Goal: Information Seeking & Learning: Learn about a topic

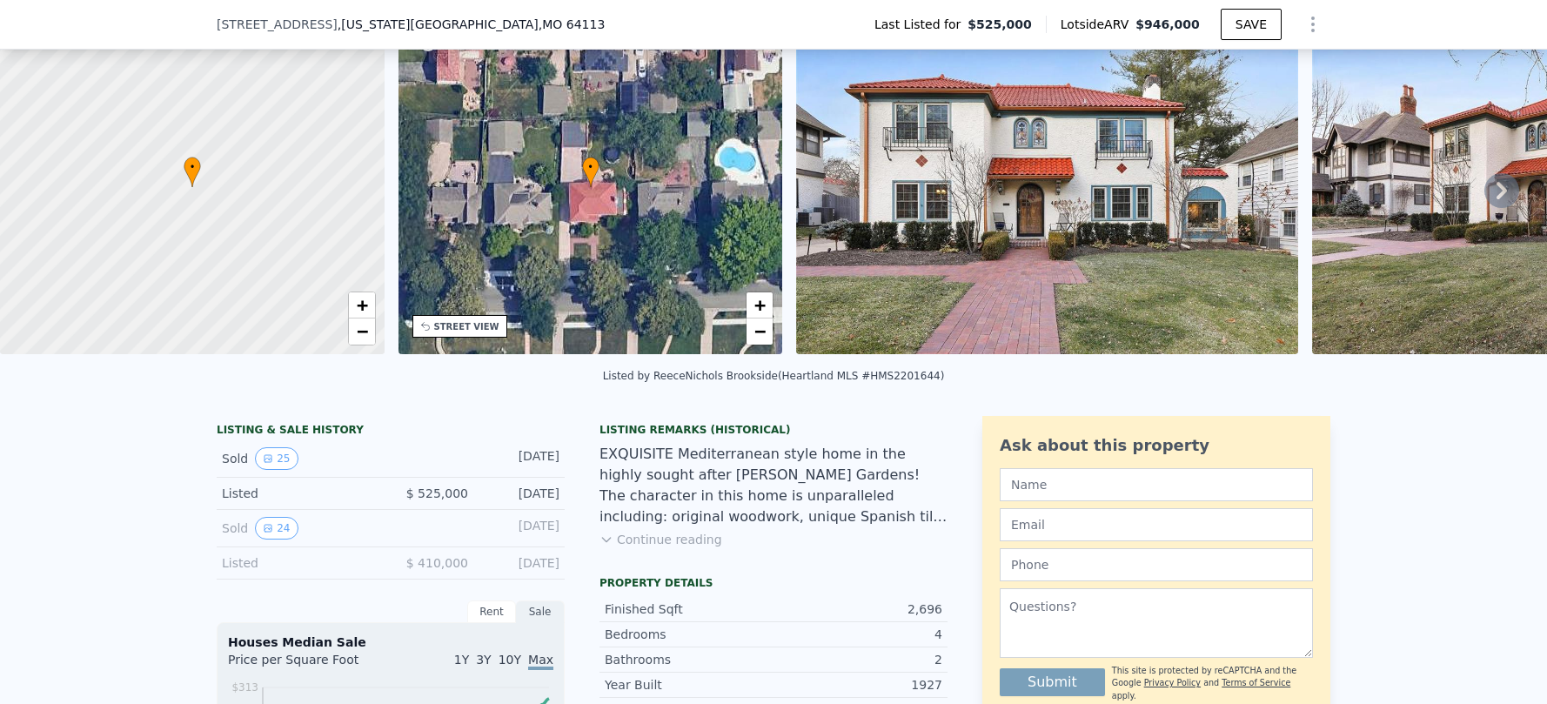
scroll to position [85, 0]
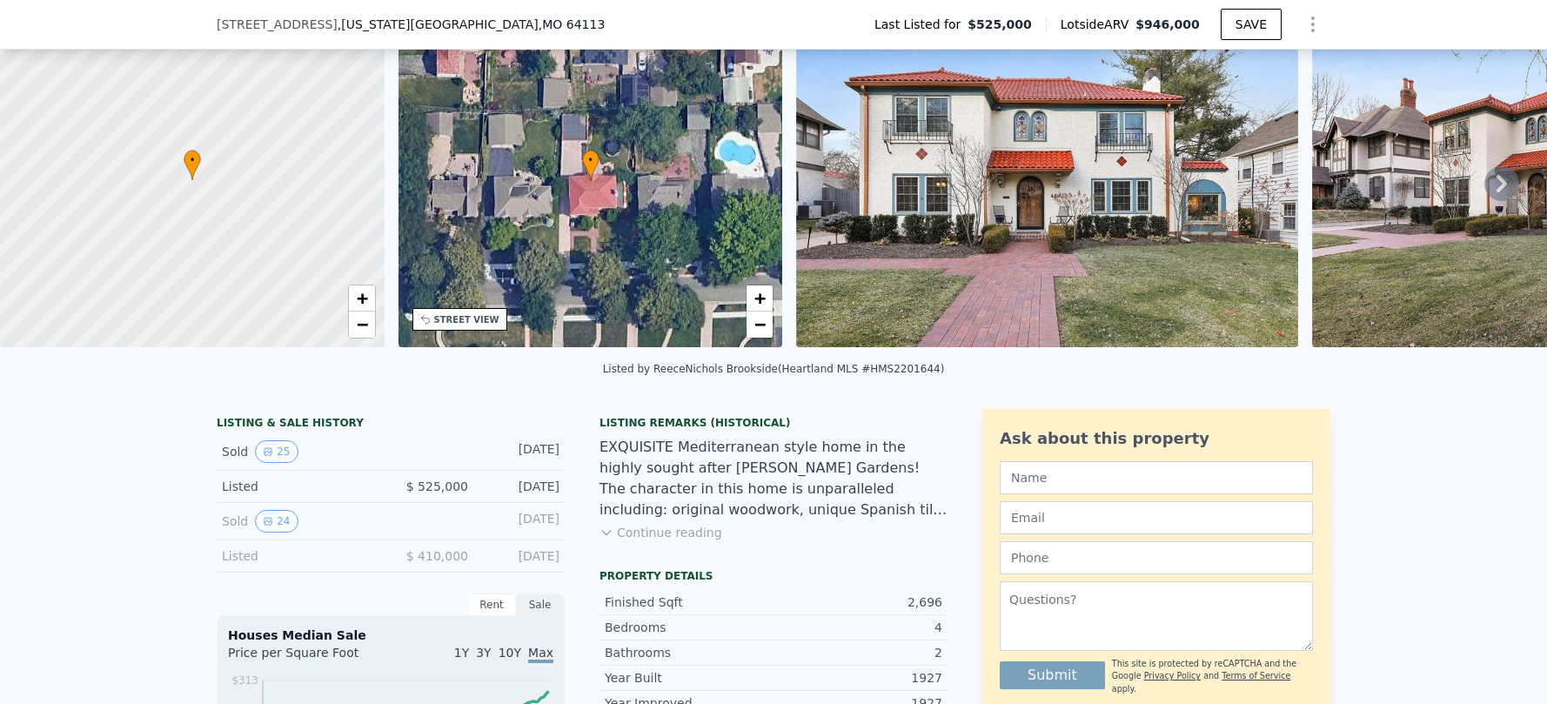
click at [1499, 190] on icon at bounding box center [1501, 183] width 35 height 35
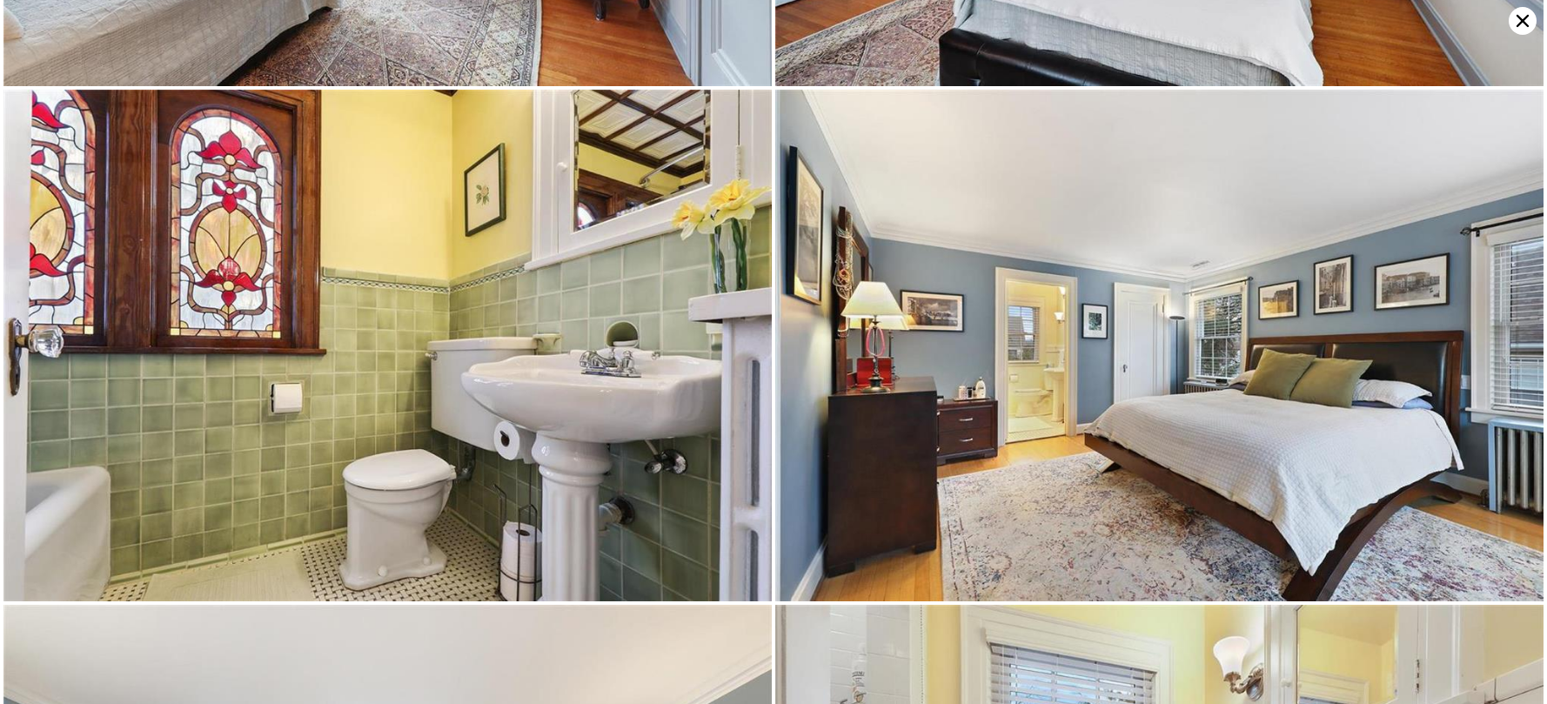
scroll to position [4596, 0]
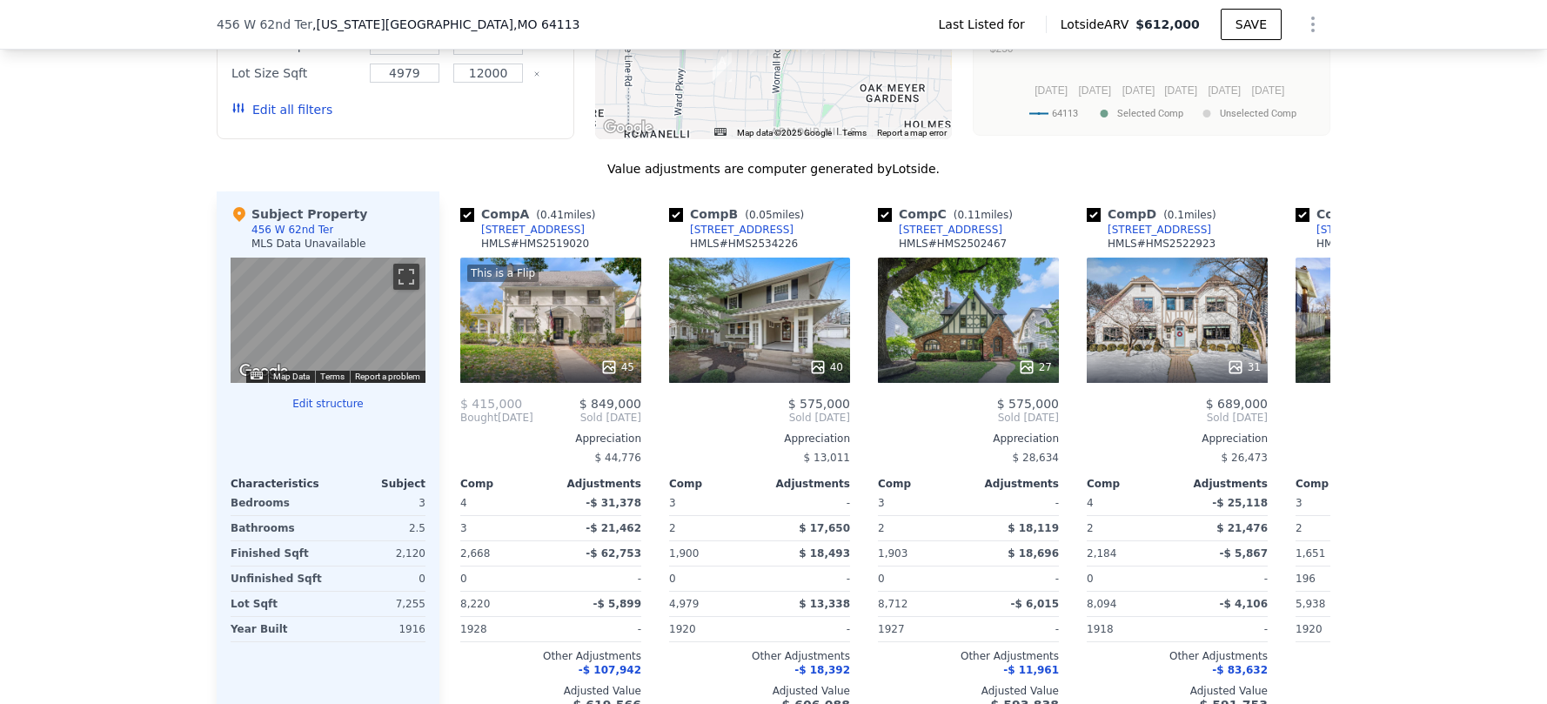
scroll to position [1269, 0]
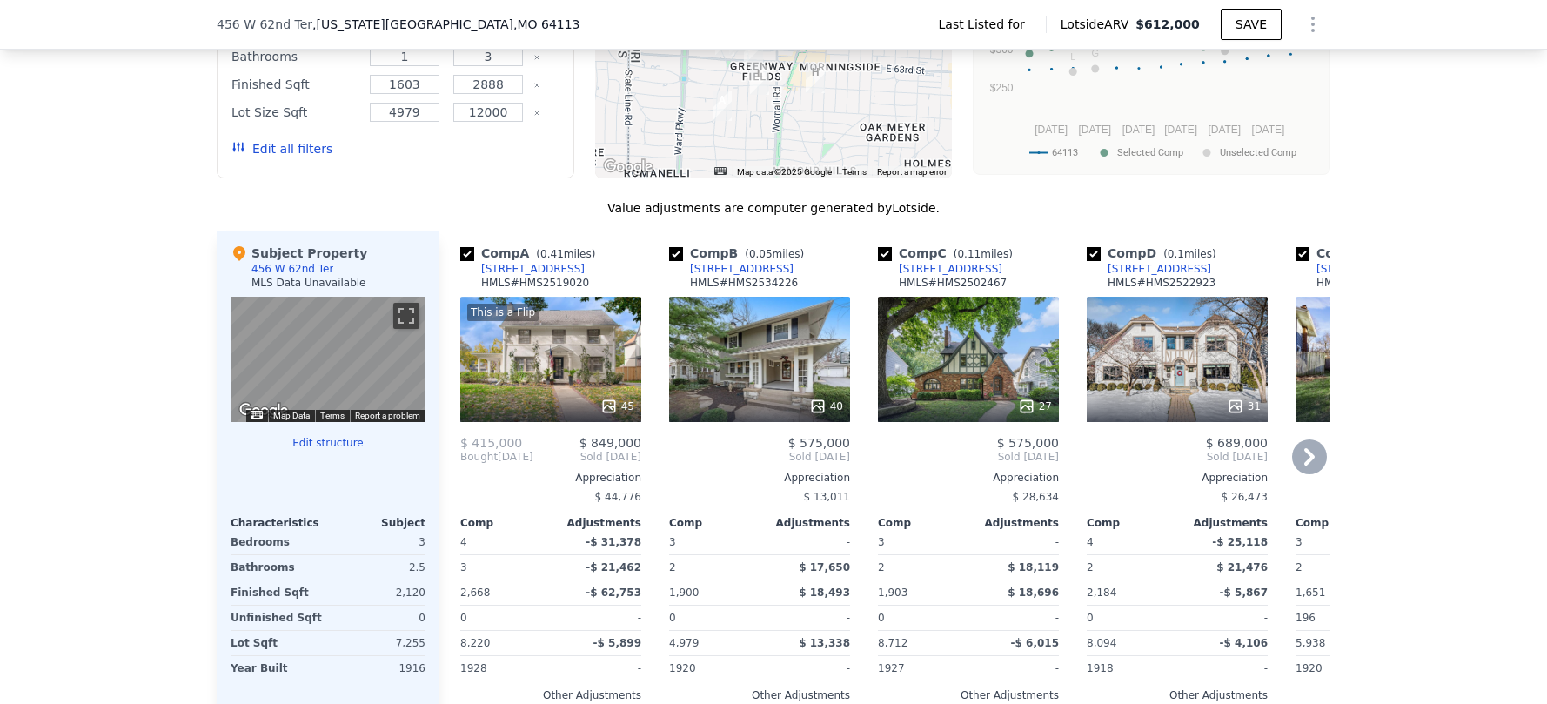
click at [549, 364] on div "This is a Flip 45" at bounding box center [550, 359] width 181 height 125
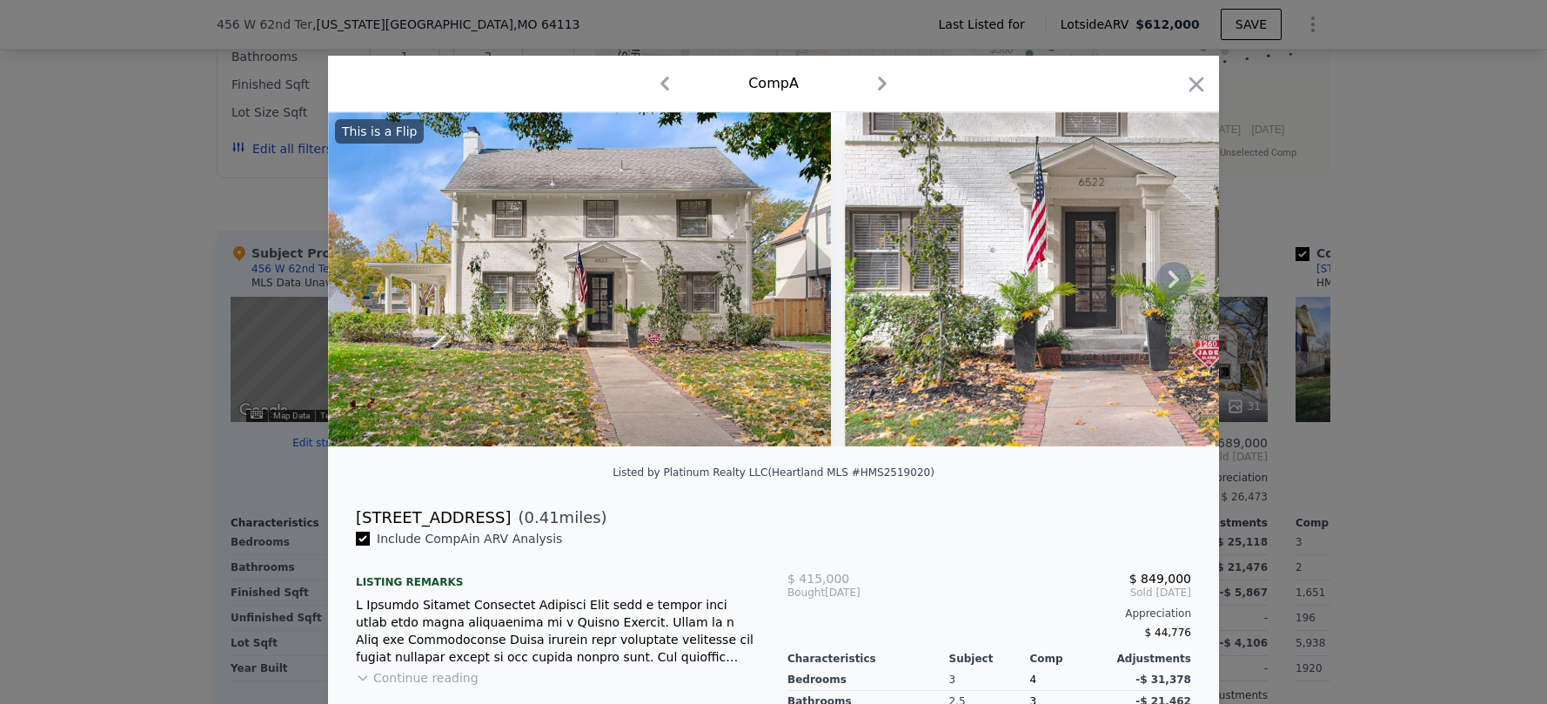
click at [1156, 288] on icon at bounding box center [1173, 279] width 35 height 35
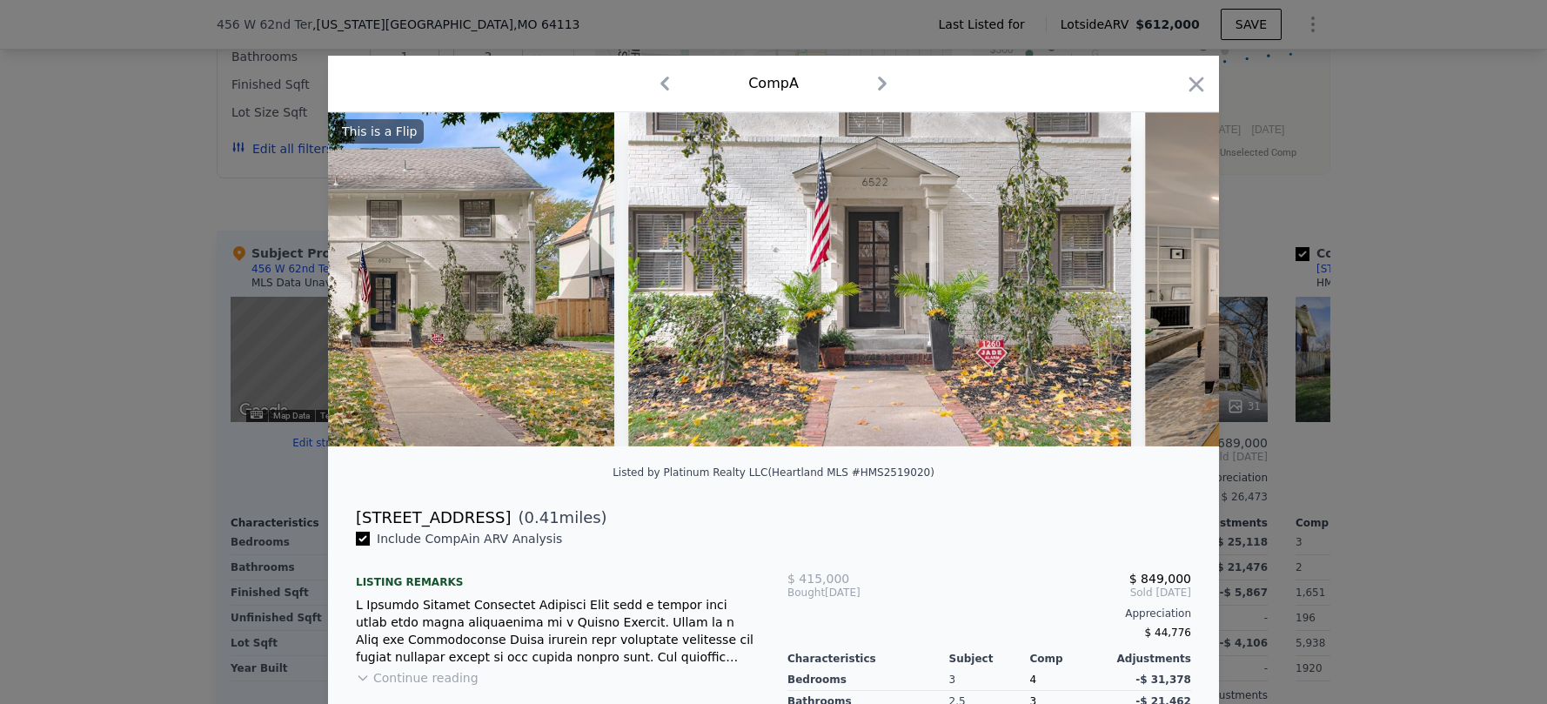
scroll to position [0, 418]
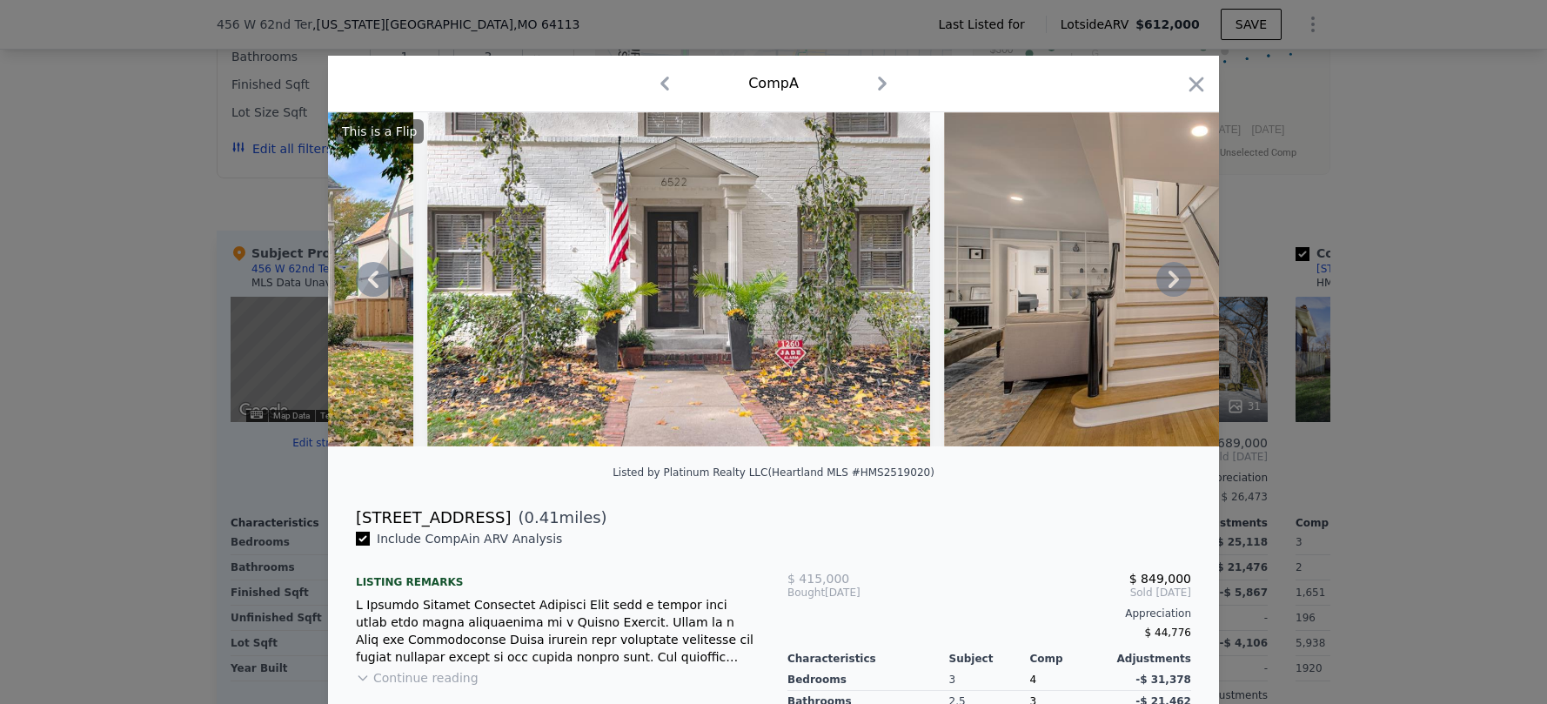
click at [1336, 392] on div at bounding box center [773, 352] width 1547 height 704
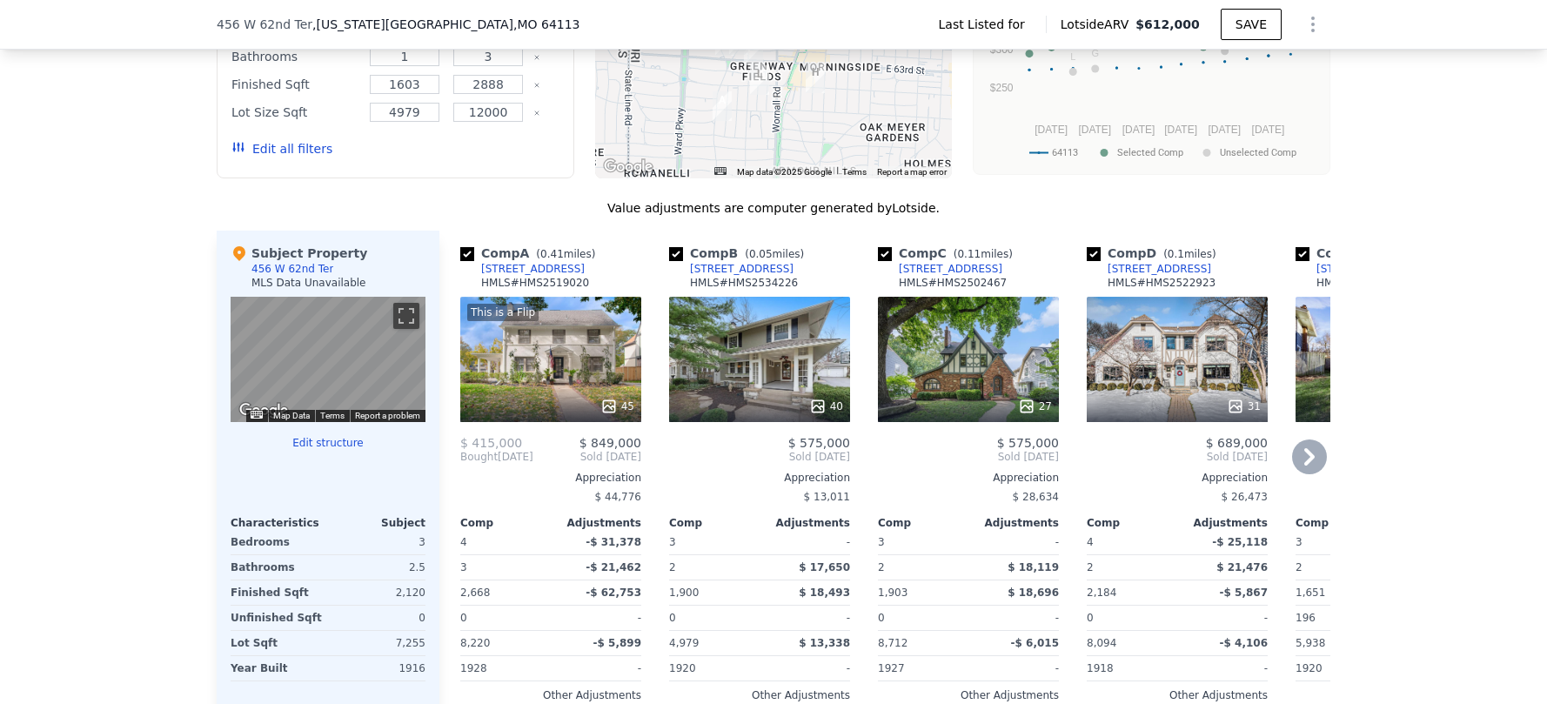
click at [1300, 455] on icon at bounding box center [1309, 456] width 35 height 35
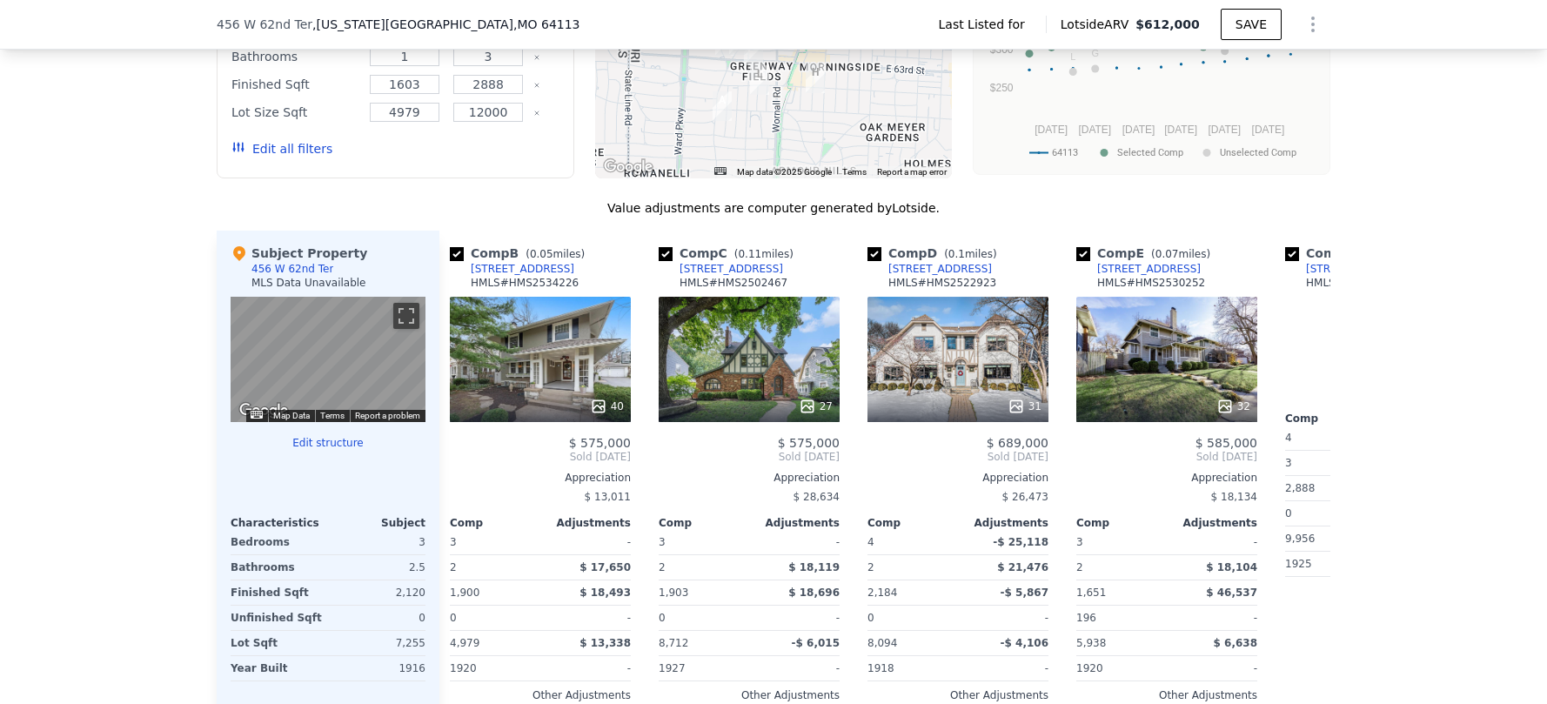
scroll to position [0, 418]
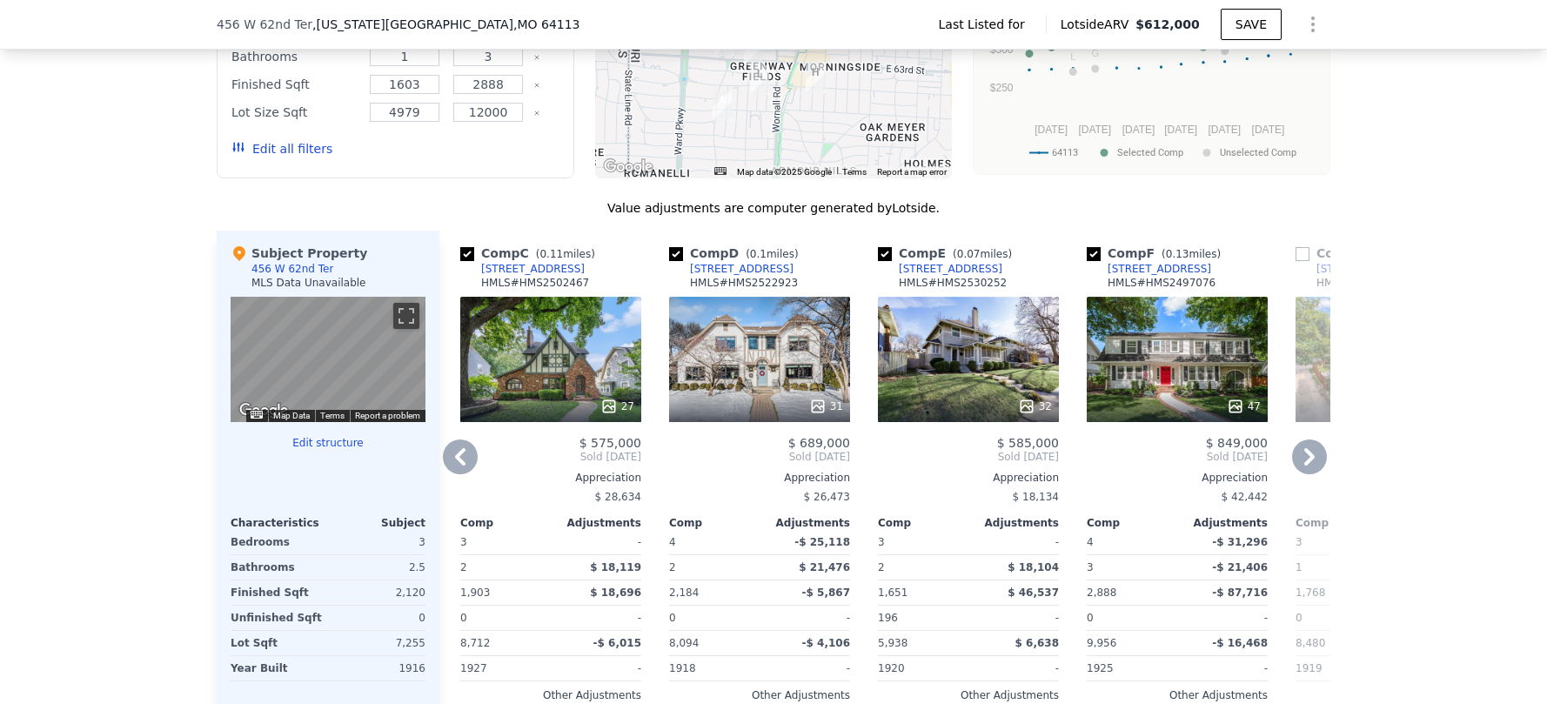
click at [609, 404] on icon at bounding box center [608, 406] width 17 height 17
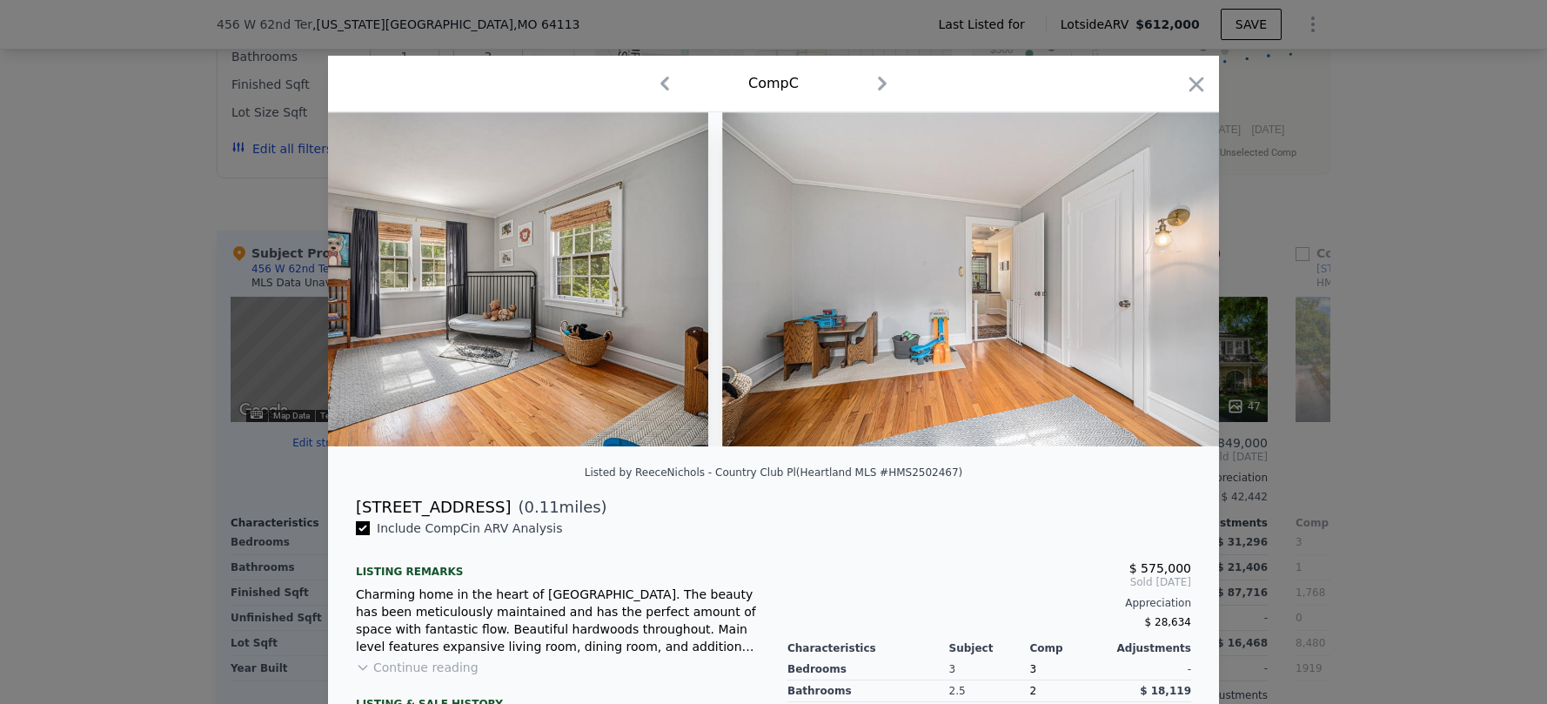
scroll to position [0, 9321]
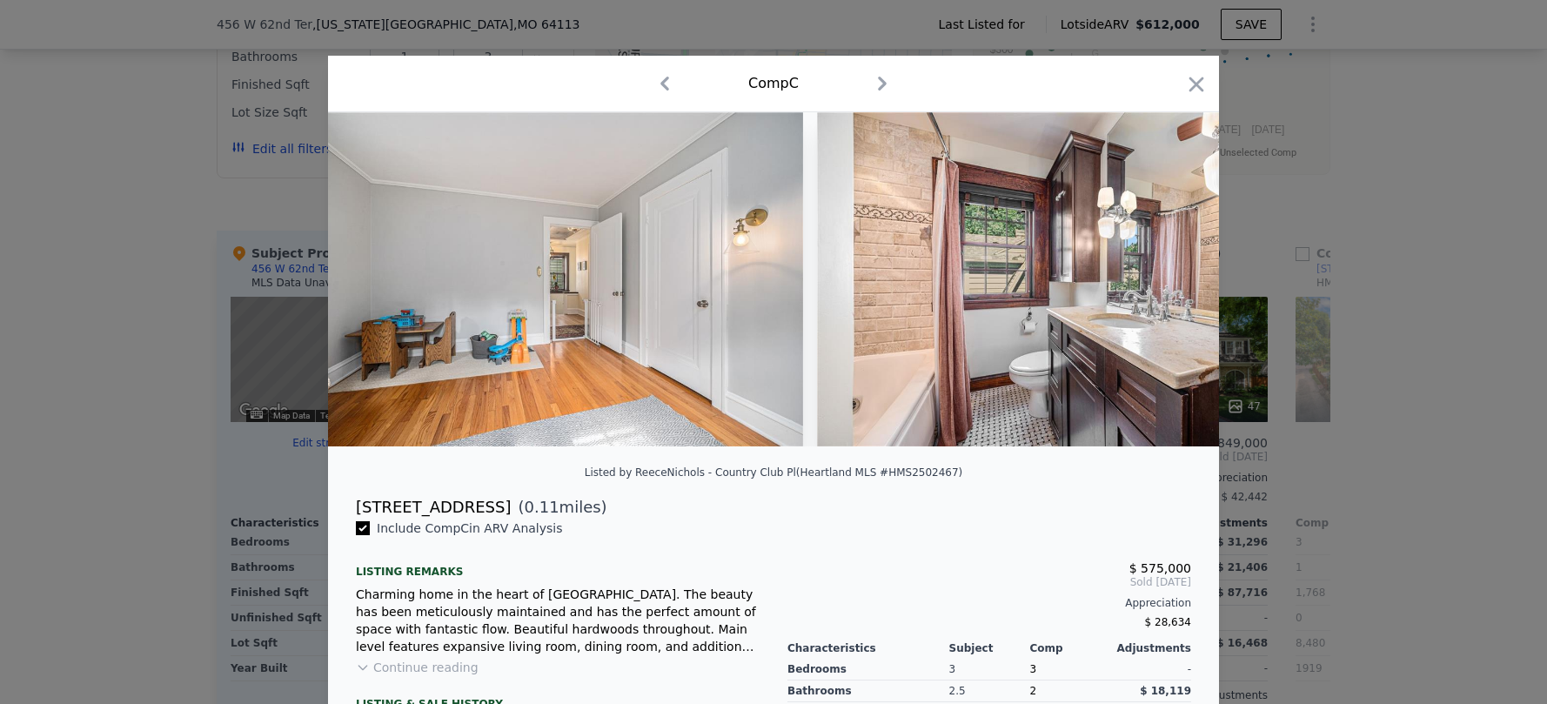
click at [1253, 431] on div at bounding box center [773, 352] width 1547 height 704
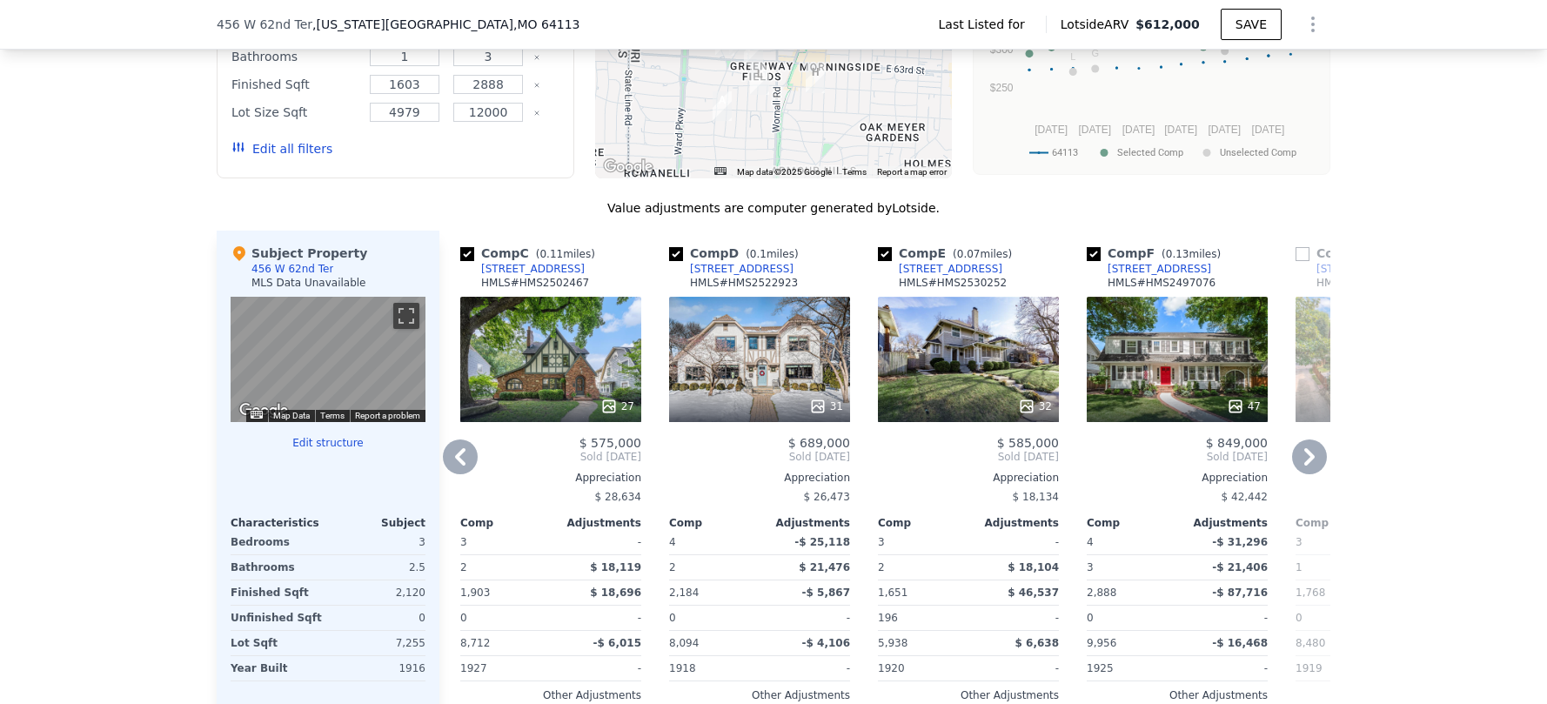
click at [1304, 453] on icon at bounding box center [1309, 456] width 10 height 17
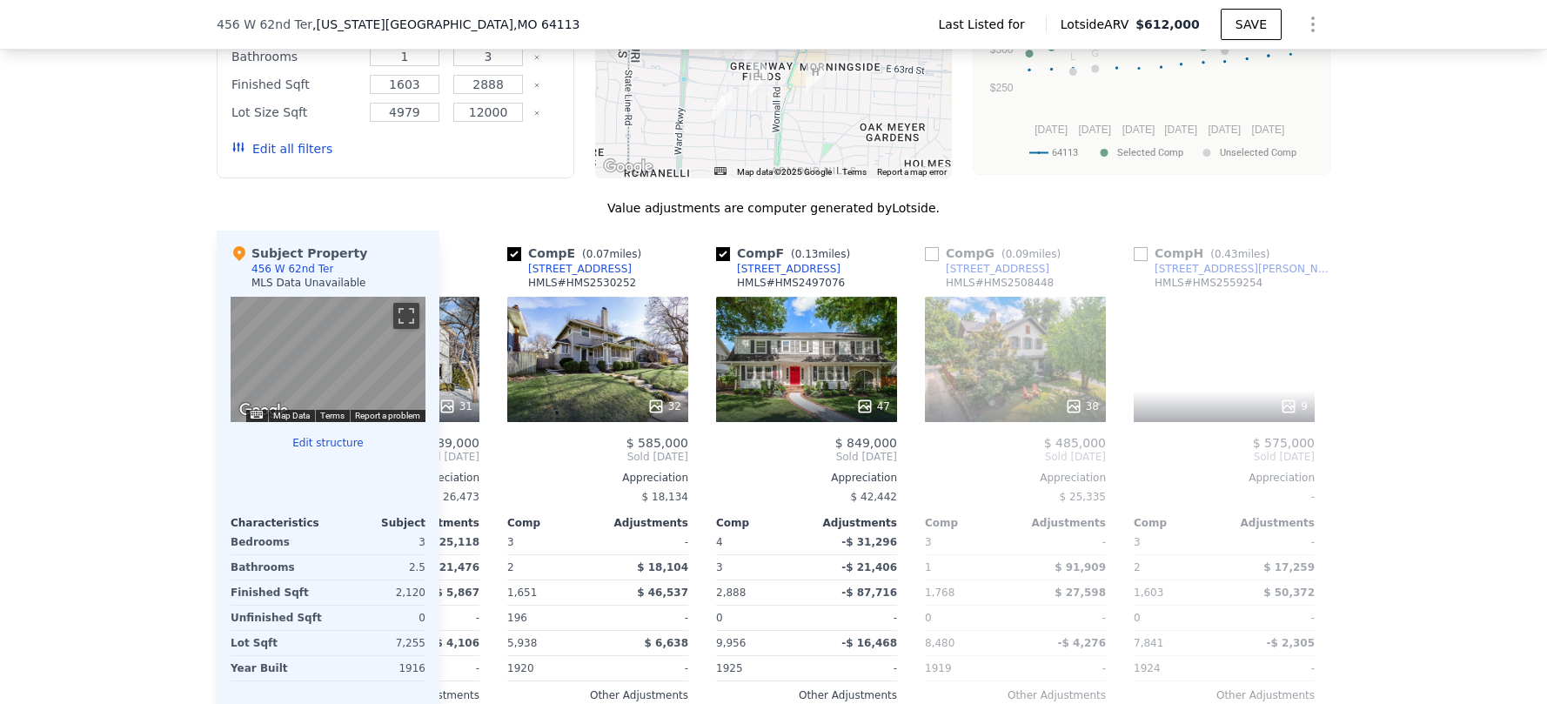
scroll to position [0, 835]
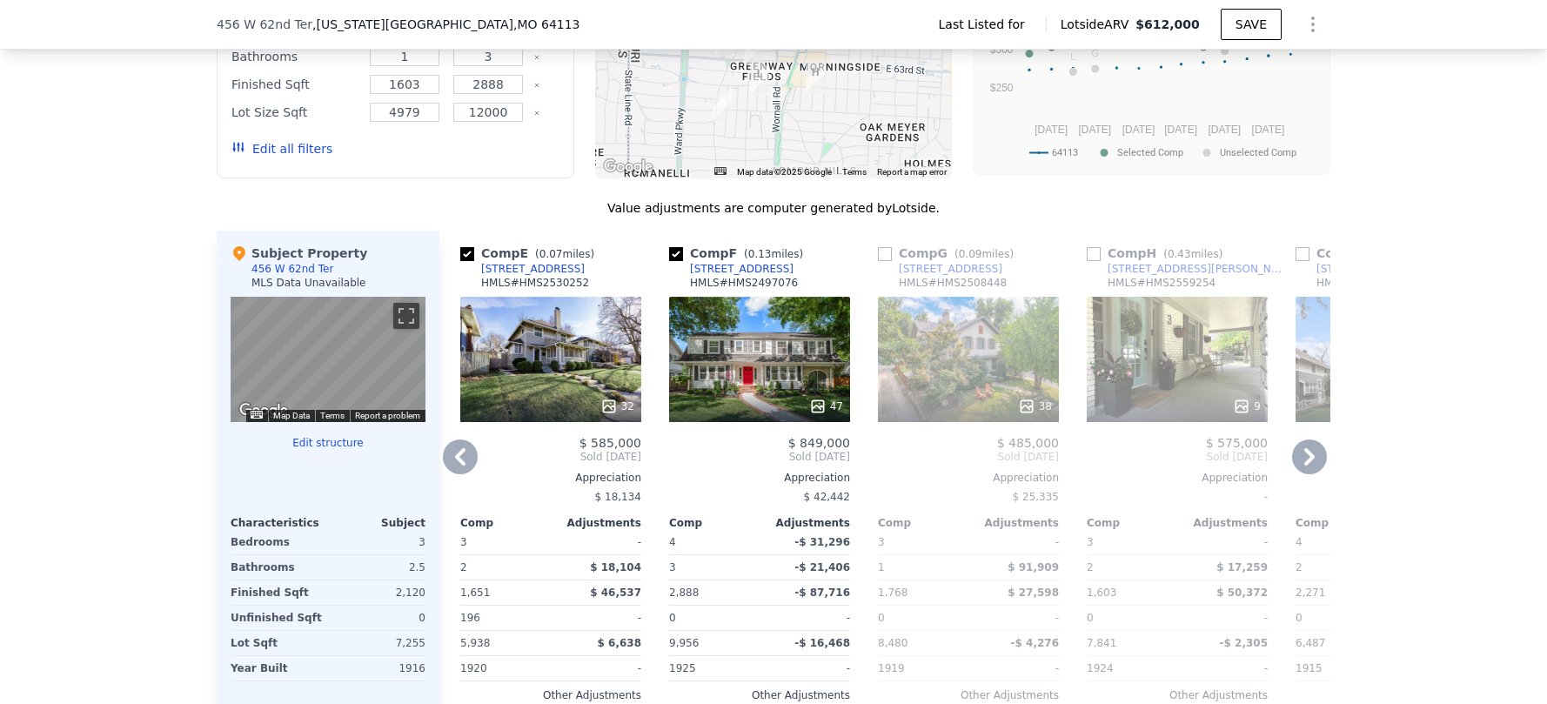
click at [1305, 453] on icon at bounding box center [1309, 456] width 10 height 17
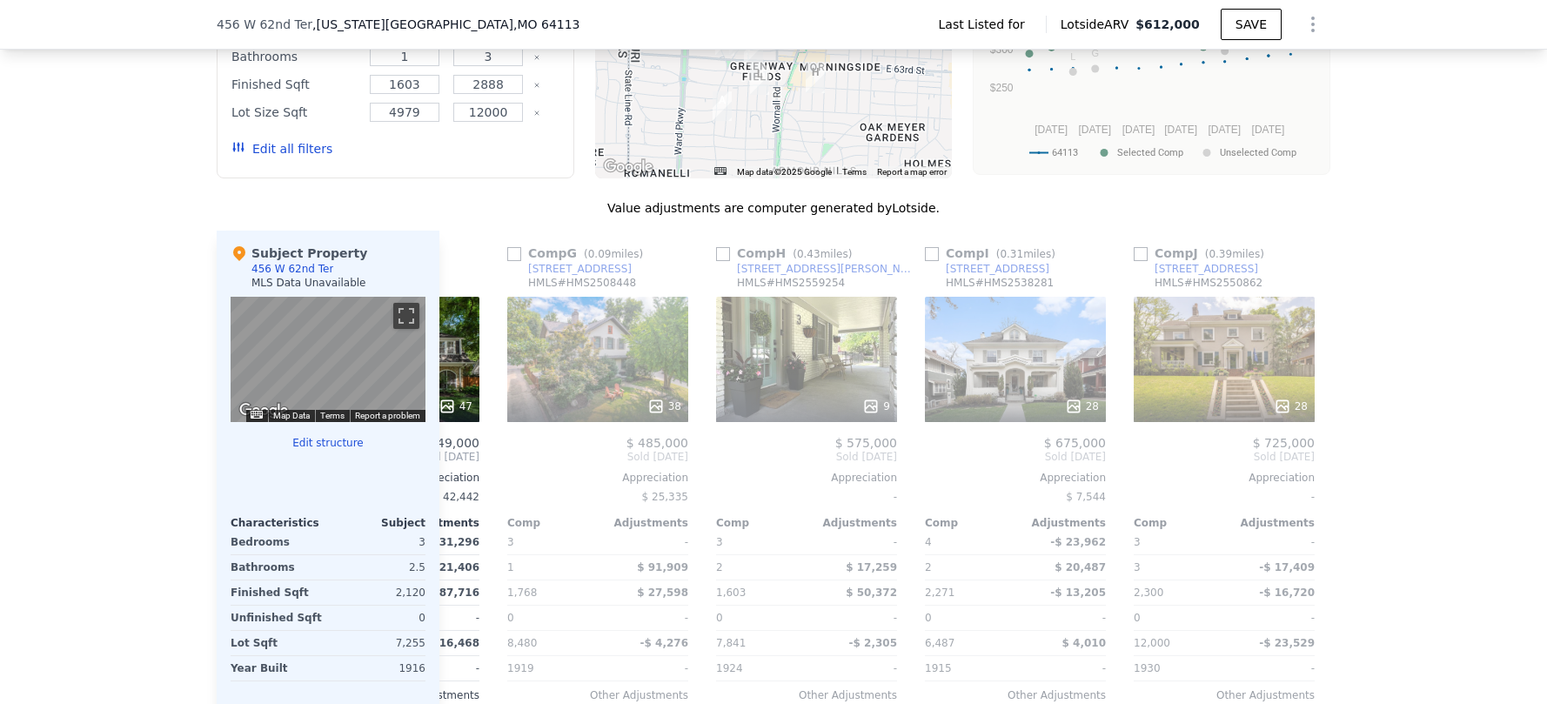
scroll to position [0, 1253]
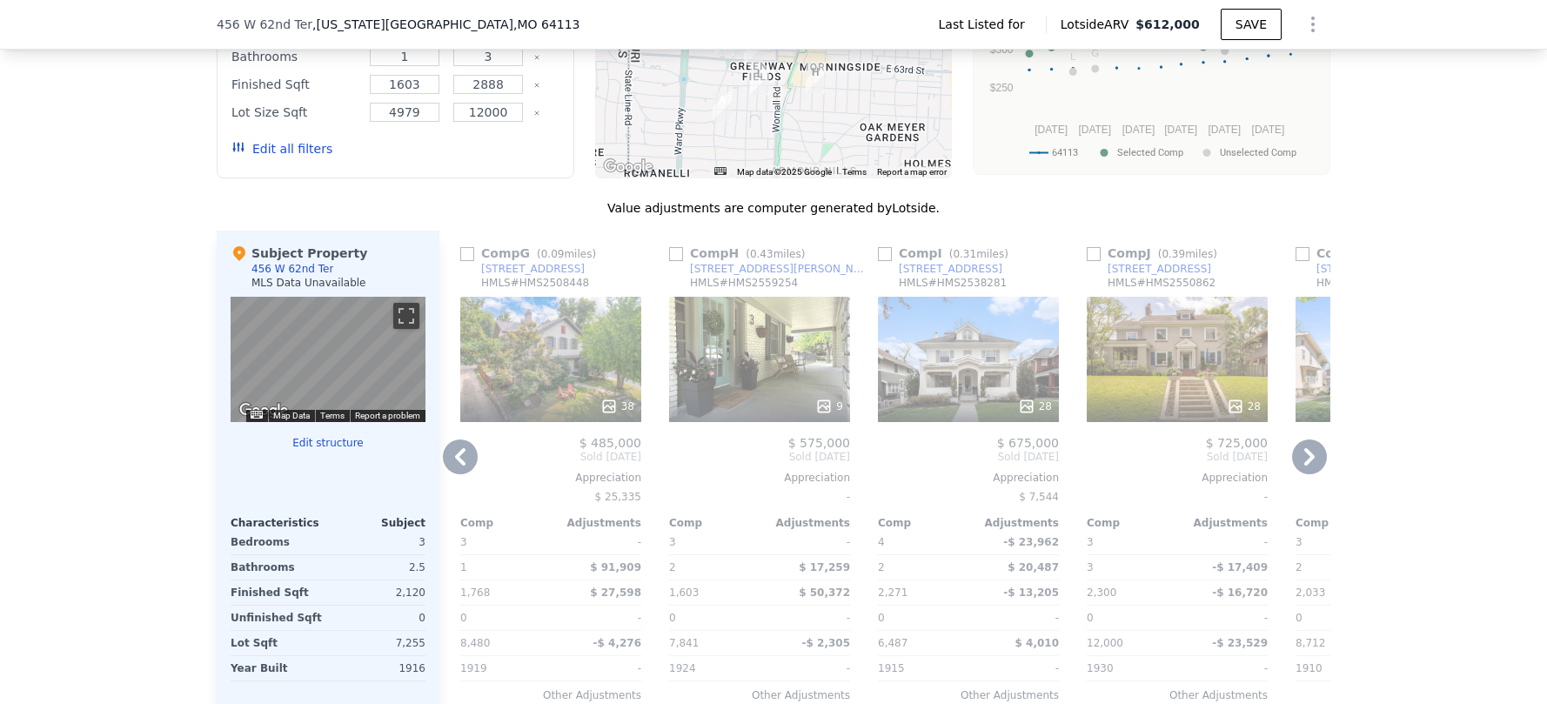
click at [1305, 453] on icon at bounding box center [1309, 456] width 10 height 17
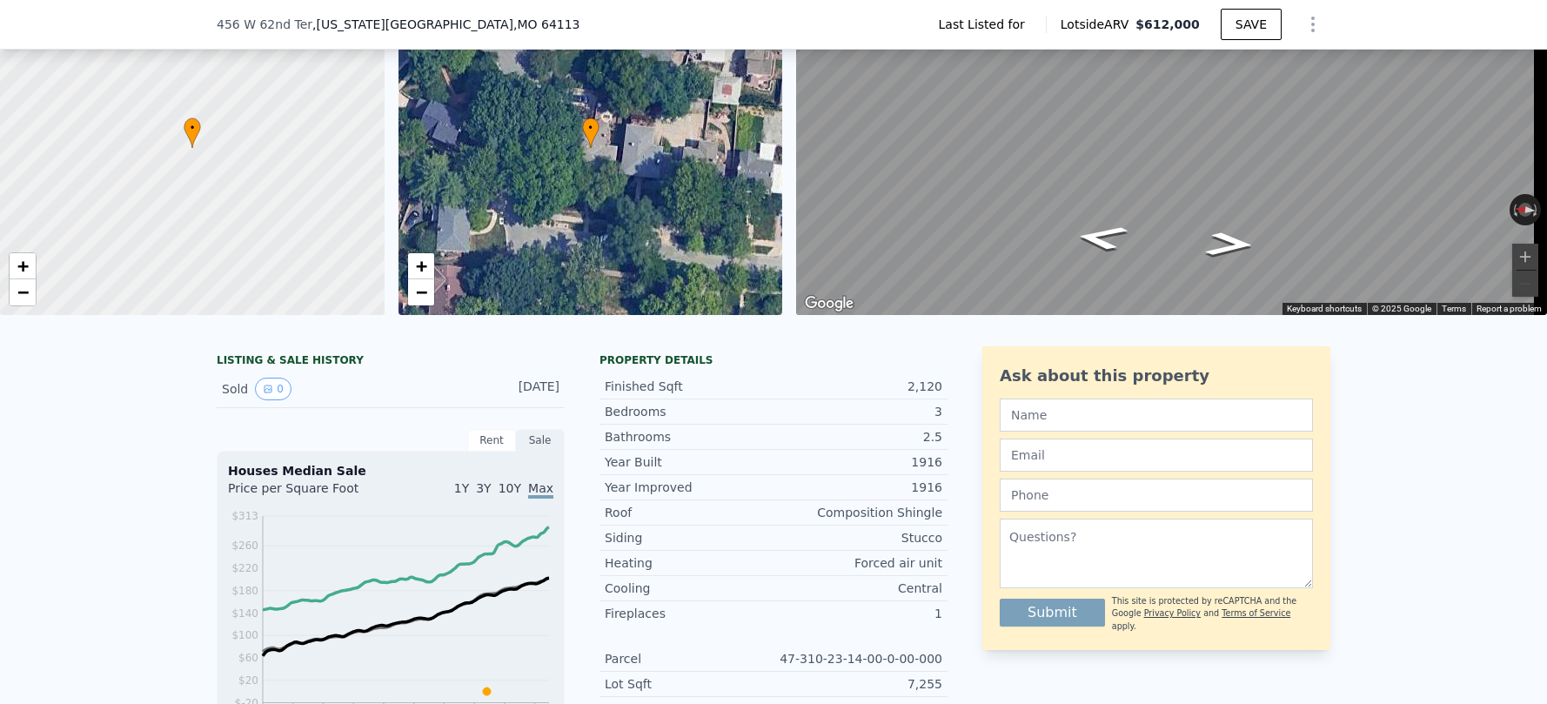
scroll to position [0, 0]
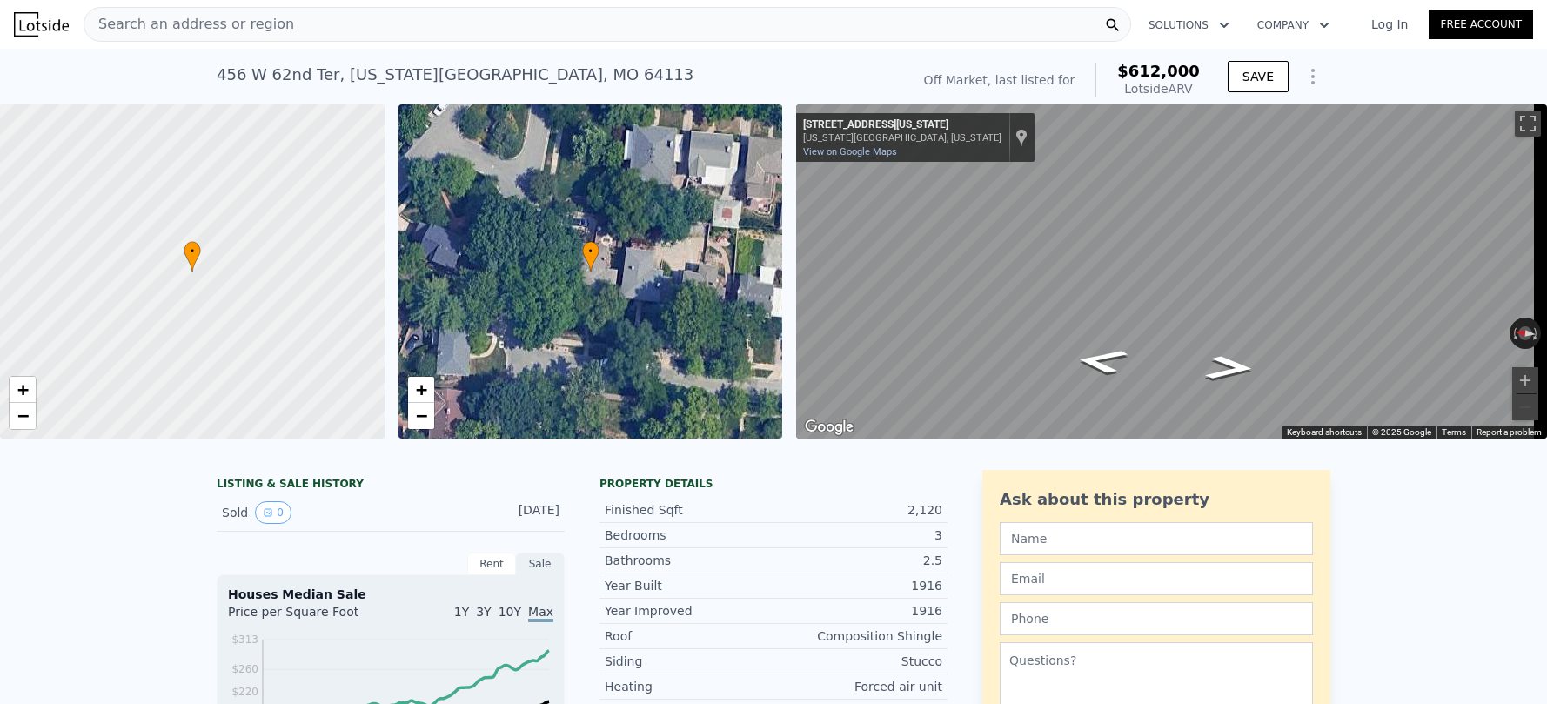
click at [361, 21] on div "Search an address or region" at bounding box center [607, 24] width 1047 height 35
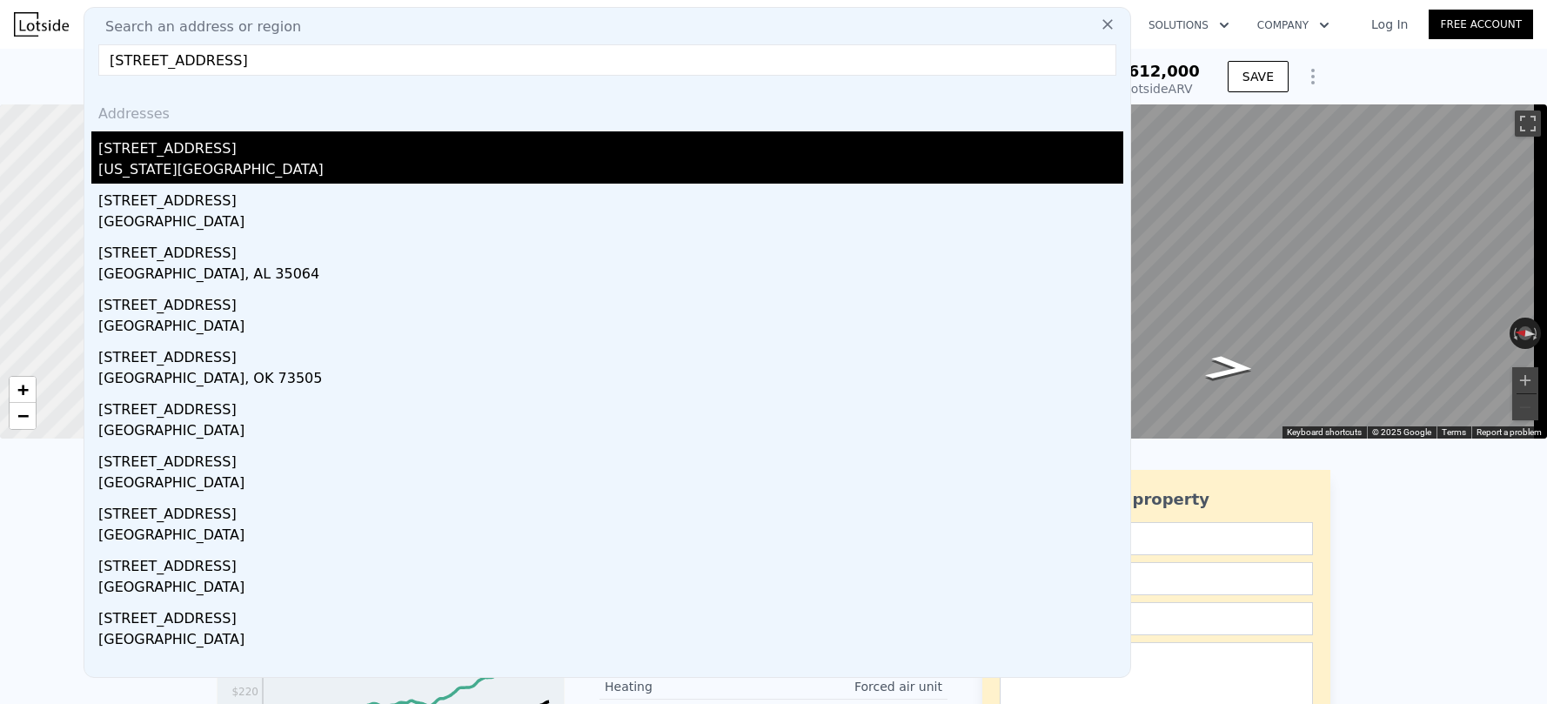
type input "[STREET_ADDRESS]"
click at [204, 145] on div "[STREET_ADDRESS]" at bounding box center [610, 145] width 1025 height 28
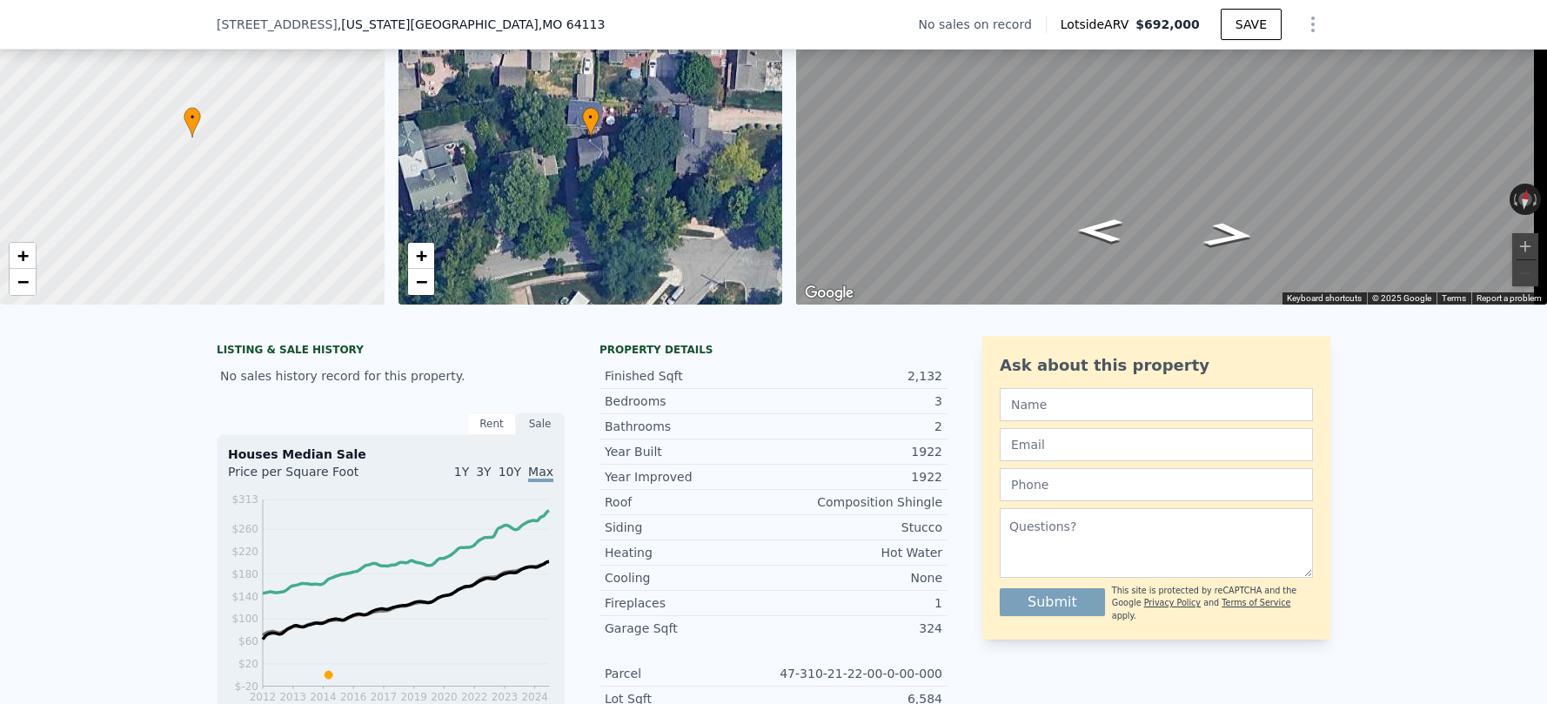
scroll to position [763, 0]
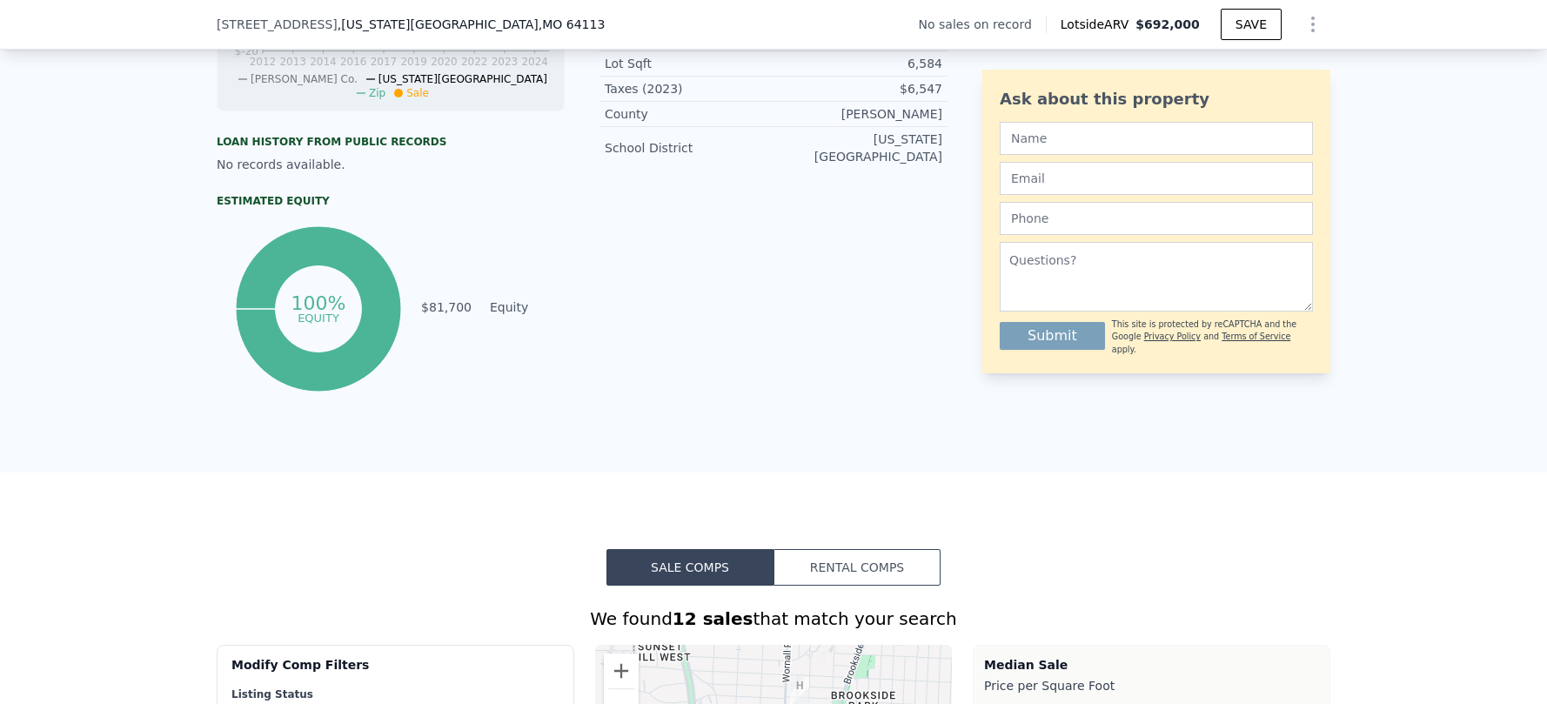
click at [244, 28] on span "[STREET_ADDRESS]" at bounding box center [277, 24] width 121 height 17
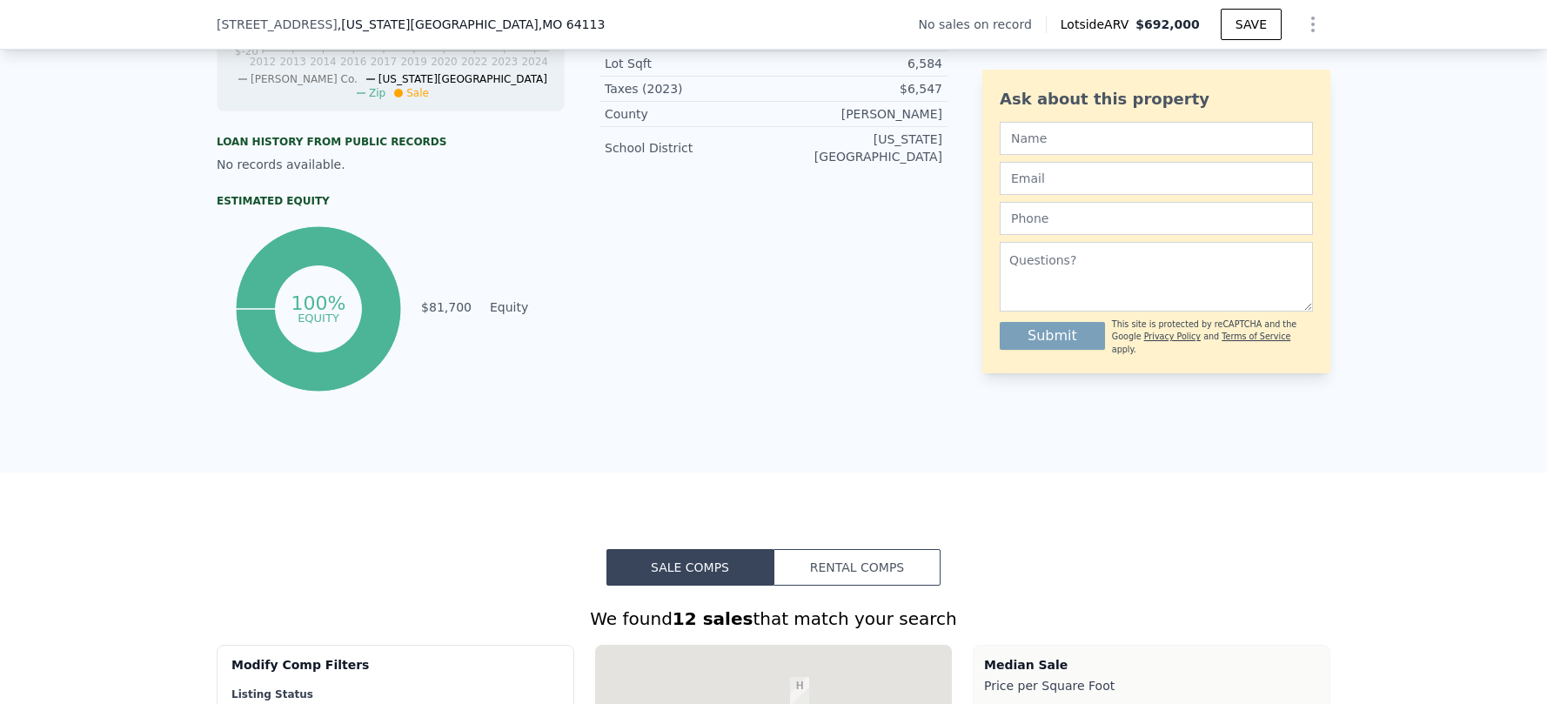
click at [245, 16] on span "[STREET_ADDRESS]" at bounding box center [277, 24] width 121 height 17
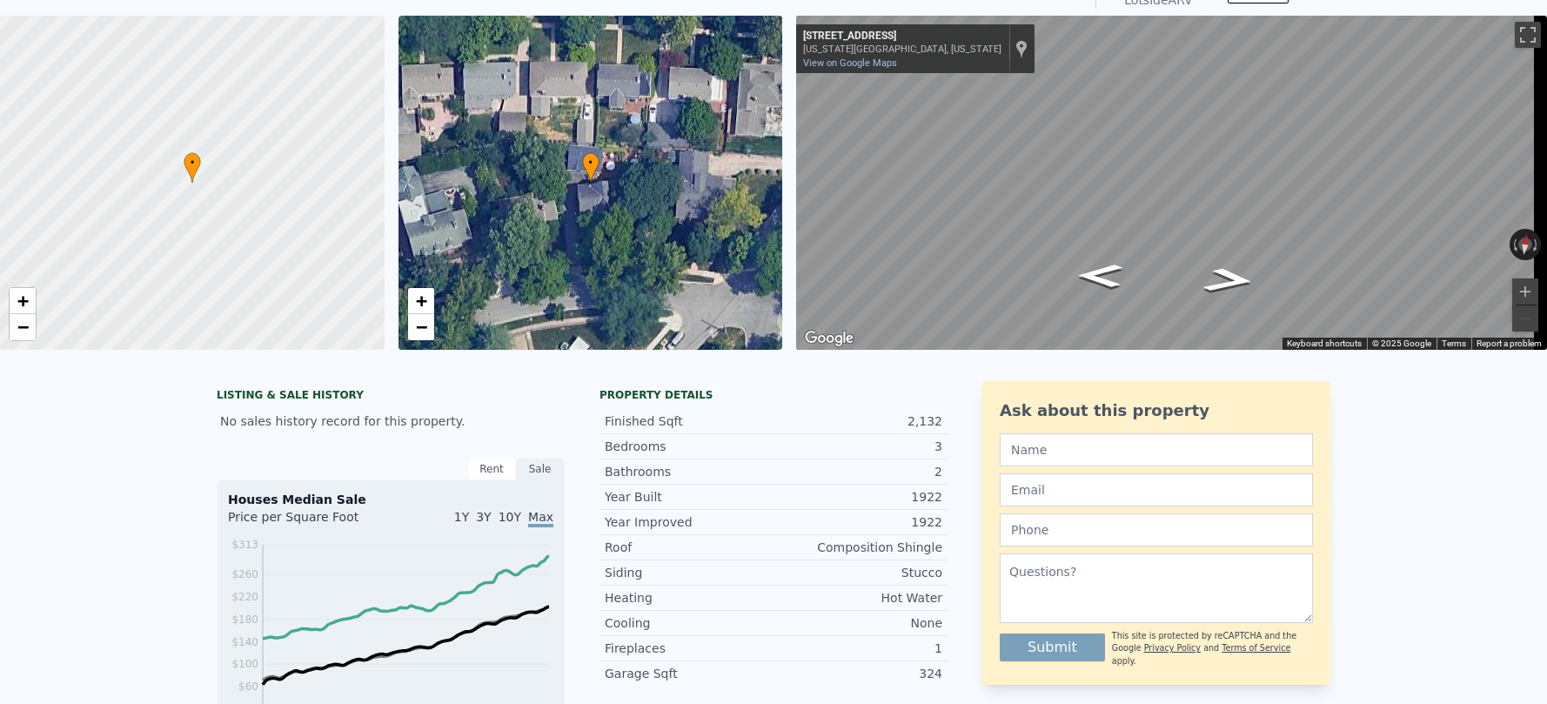
scroll to position [0, 0]
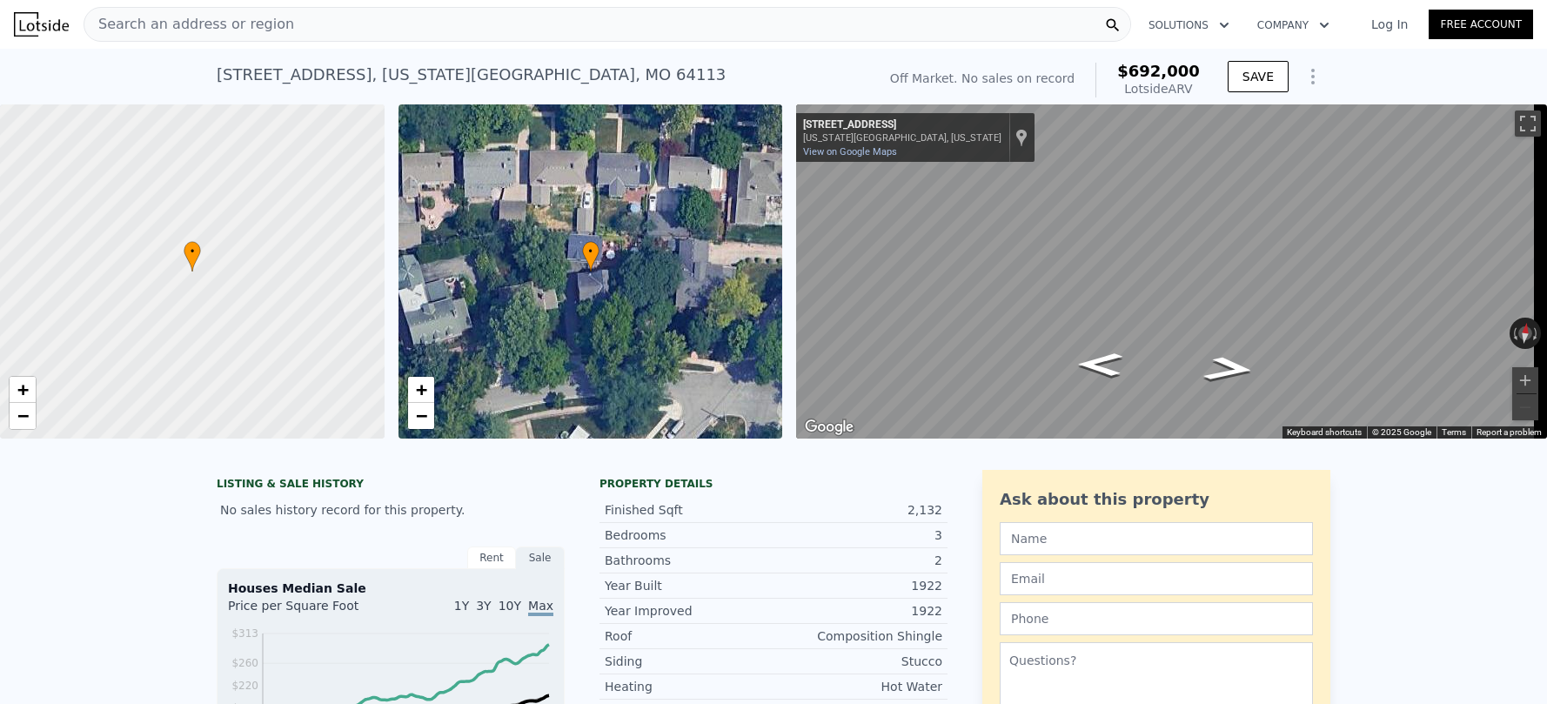
click at [178, 17] on span "Search an address or region" at bounding box center [189, 24] width 210 height 21
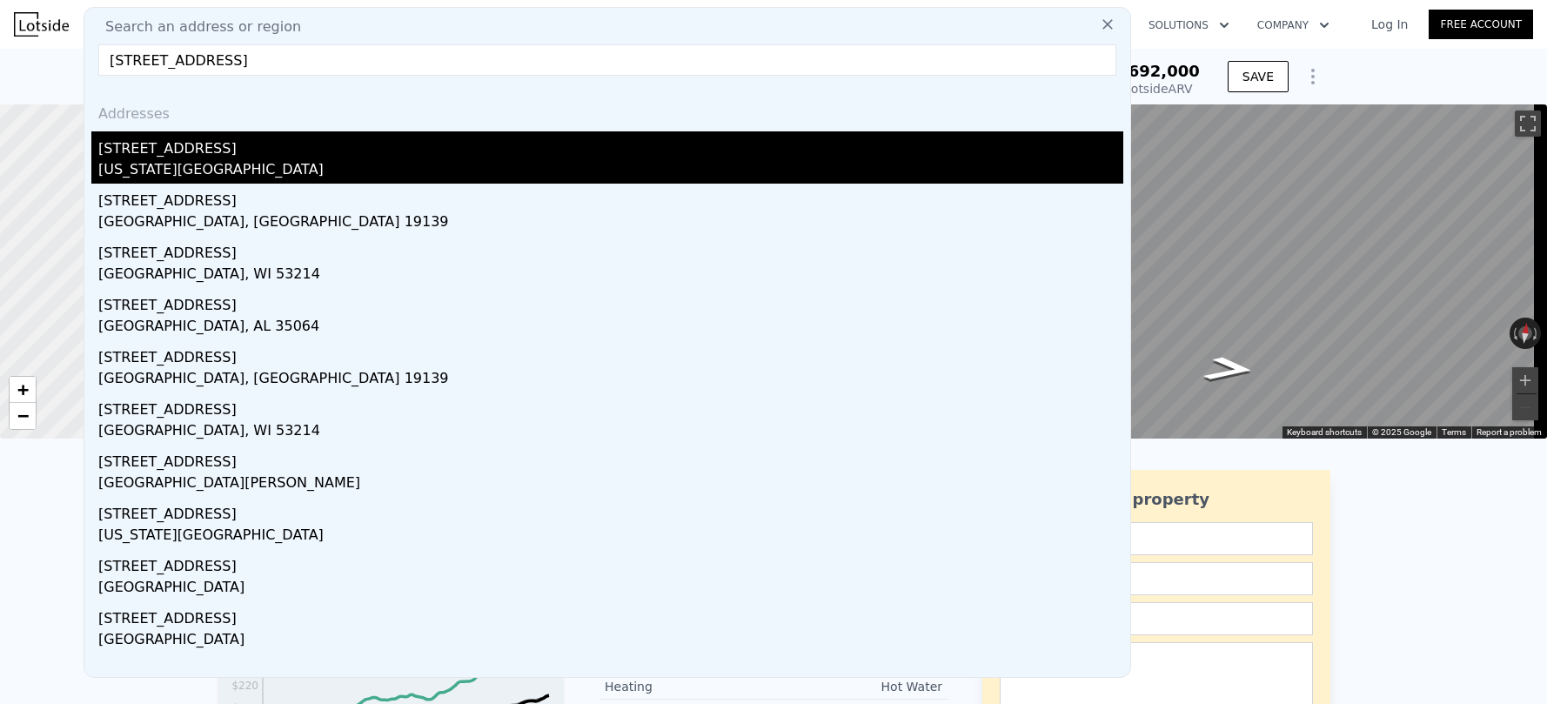
type input "[STREET_ADDRESS]"
click at [168, 147] on div "[STREET_ADDRESS]" at bounding box center [610, 145] width 1025 height 28
